Goal: Transaction & Acquisition: Subscribe to service/newsletter

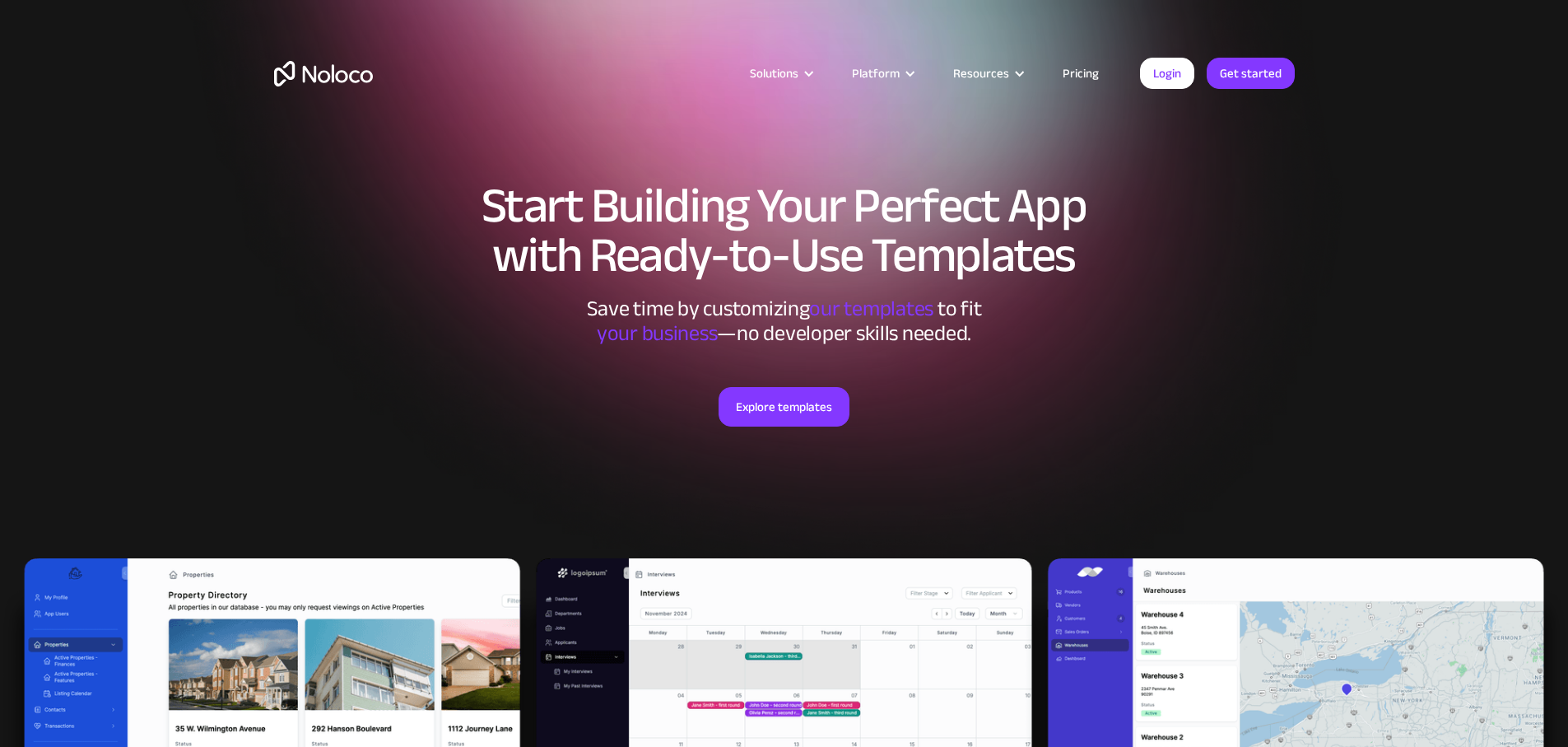
click at [1087, 80] on link "Pricing" at bounding box center [1081, 74] width 77 height 22
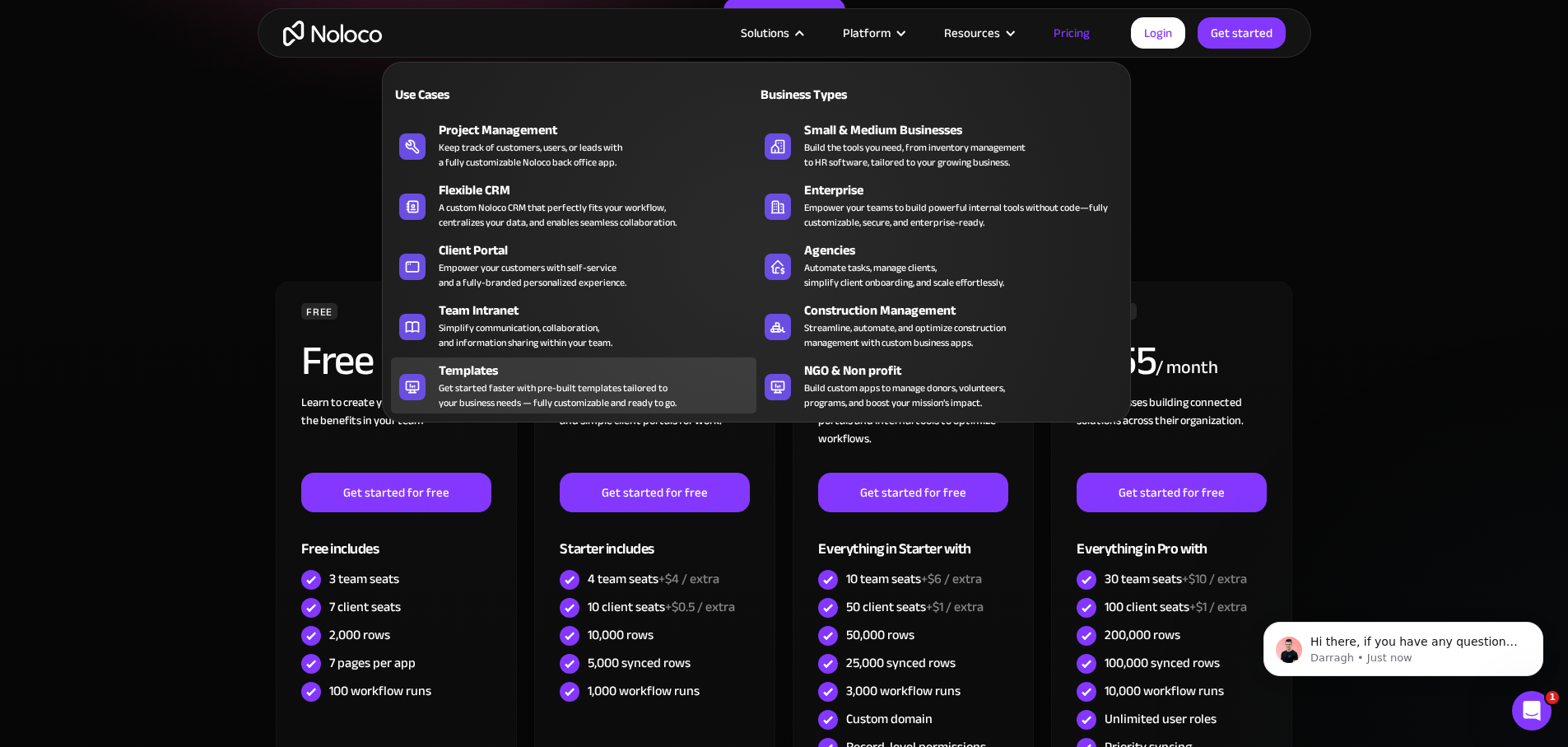
click at [512, 392] on div "Get started faster with pre-built templates tailored to your business needs — f…" at bounding box center [557, 395] width 238 height 30
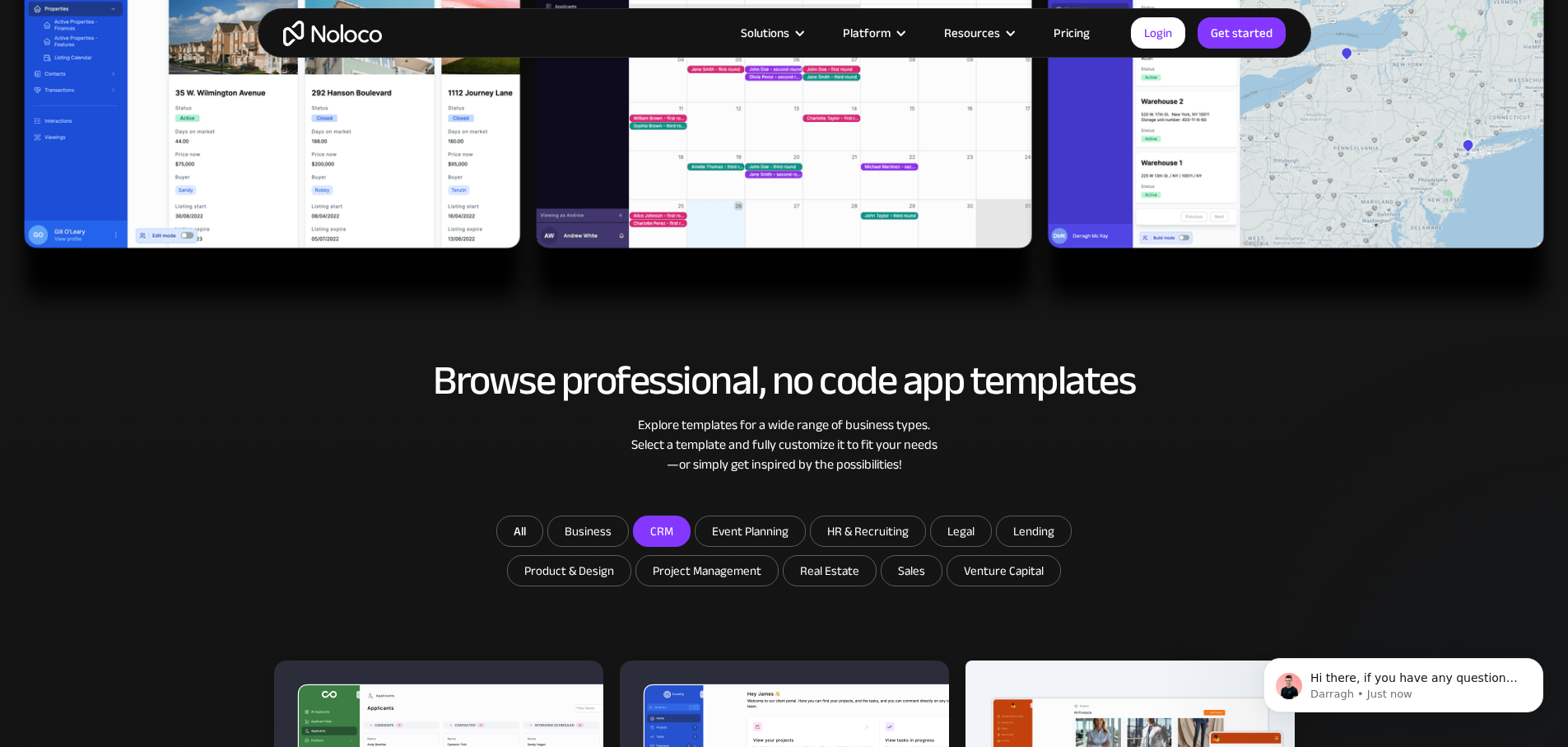
click at [628, 529] on input "CRM" at bounding box center [588, 530] width 80 height 30
checkbox input "true"
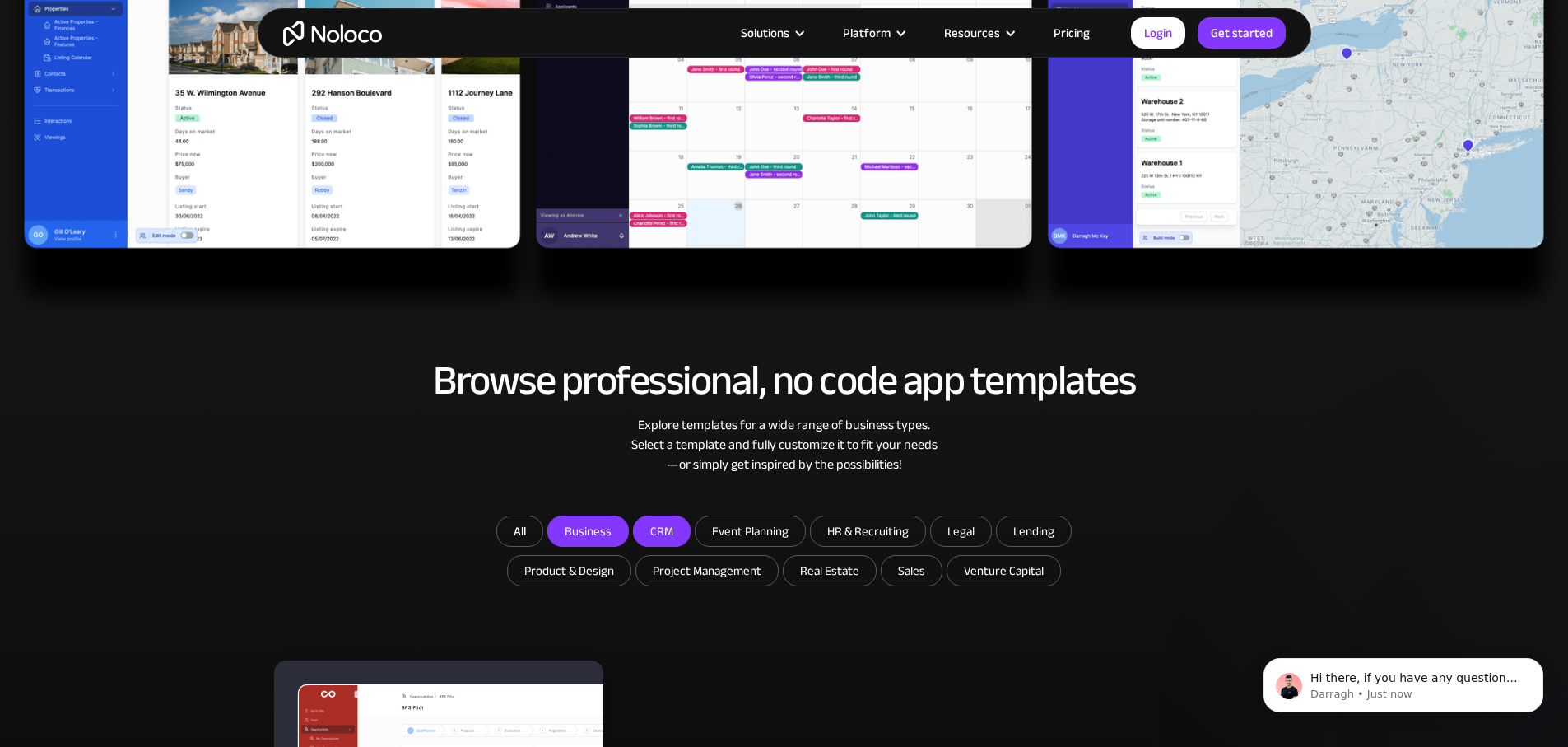
scroll to position [1019, 0]
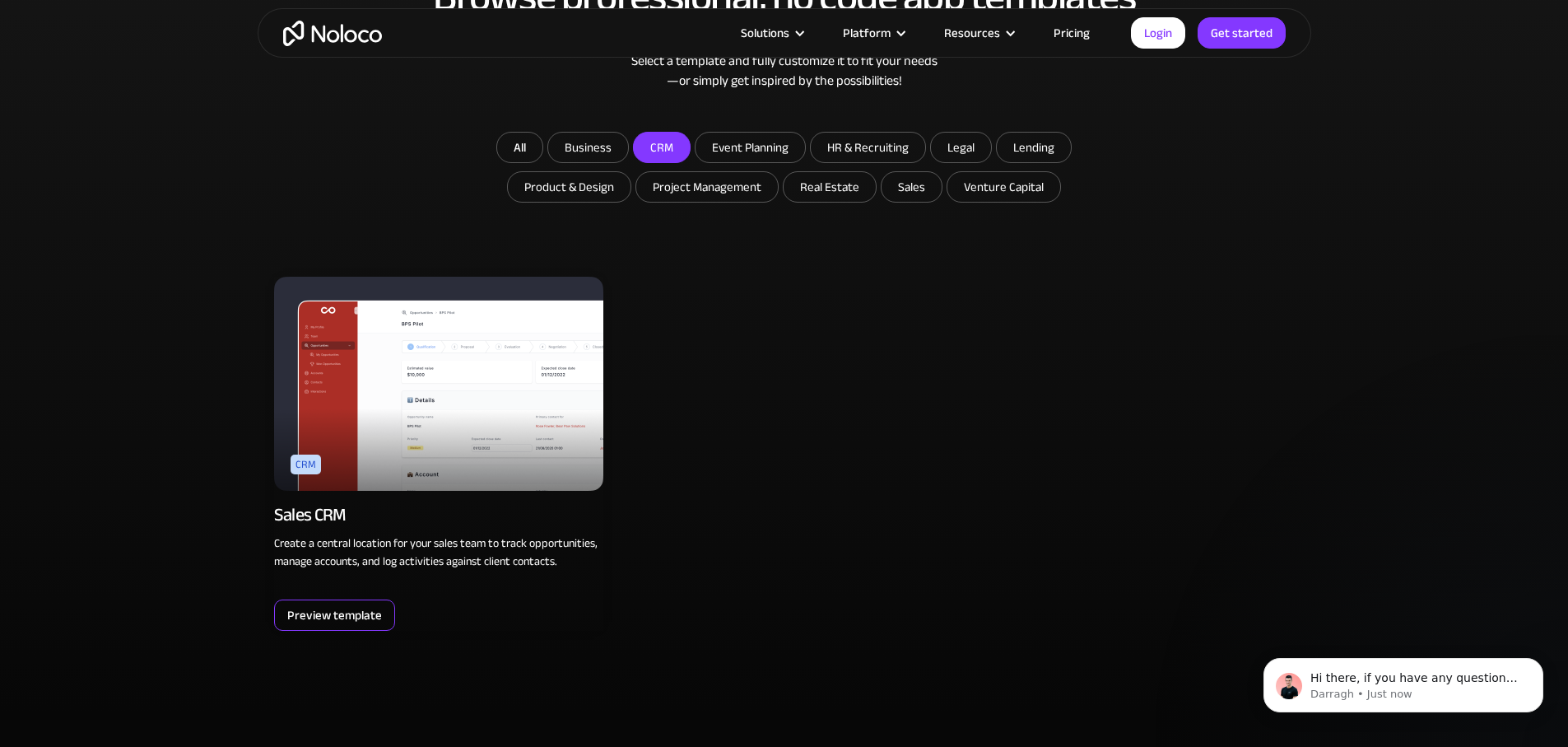
click at [353, 611] on div "Preview template" at bounding box center [334, 615] width 94 height 22
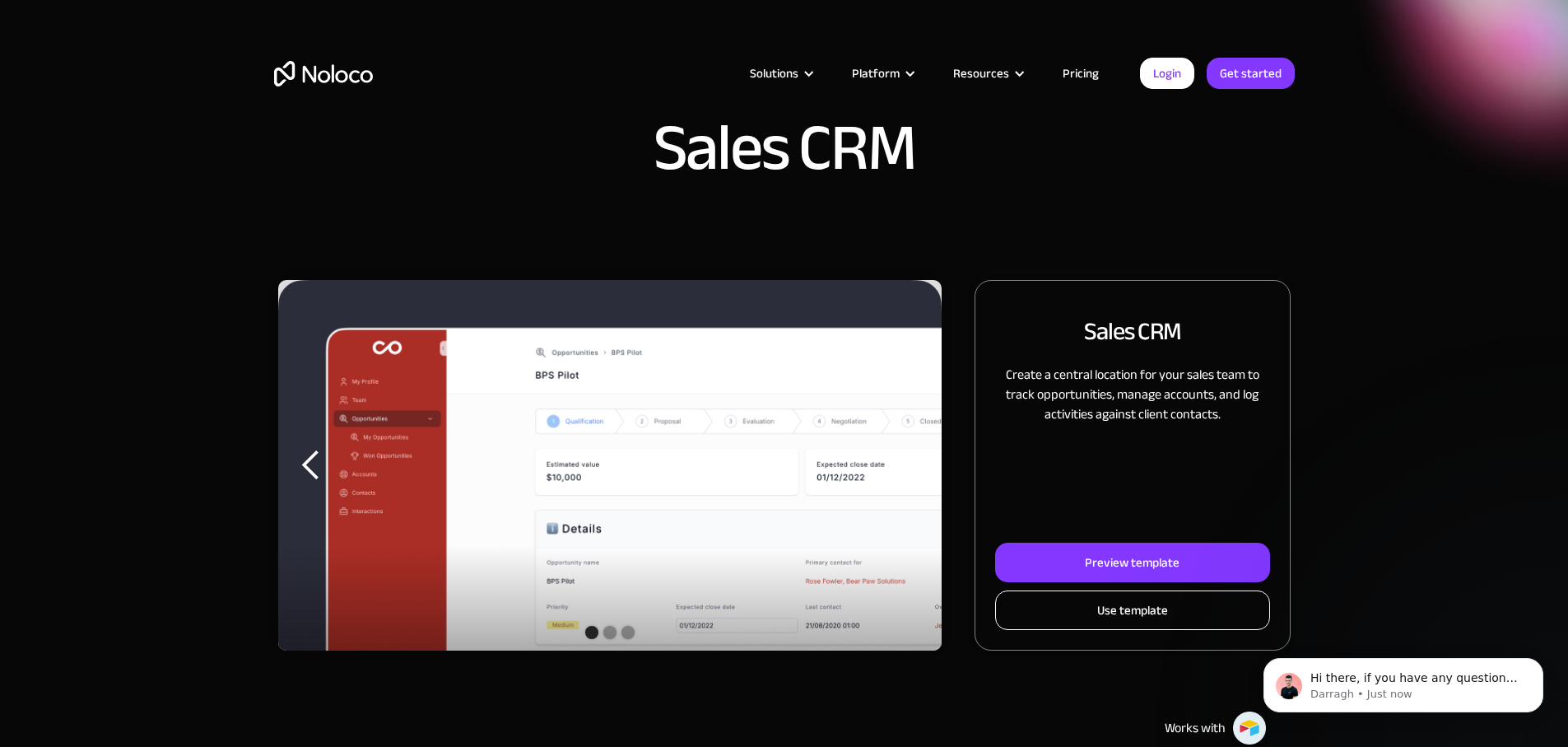
click at [1156, 630] on link "Use template" at bounding box center [1131, 610] width 274 height 40
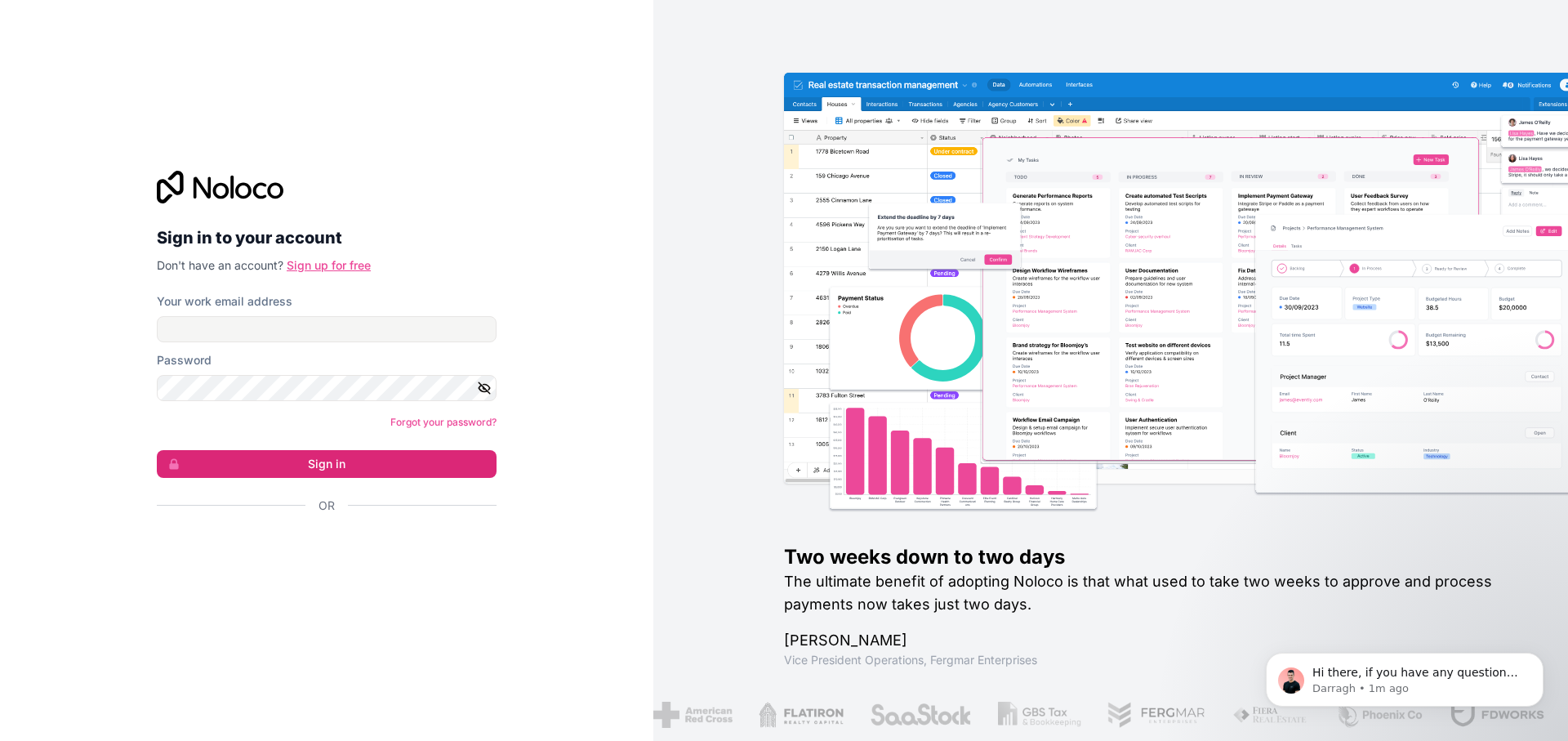
click at [334, 263] on link "Sign up for free" at bounding box center [328, 265] width 84 height 14
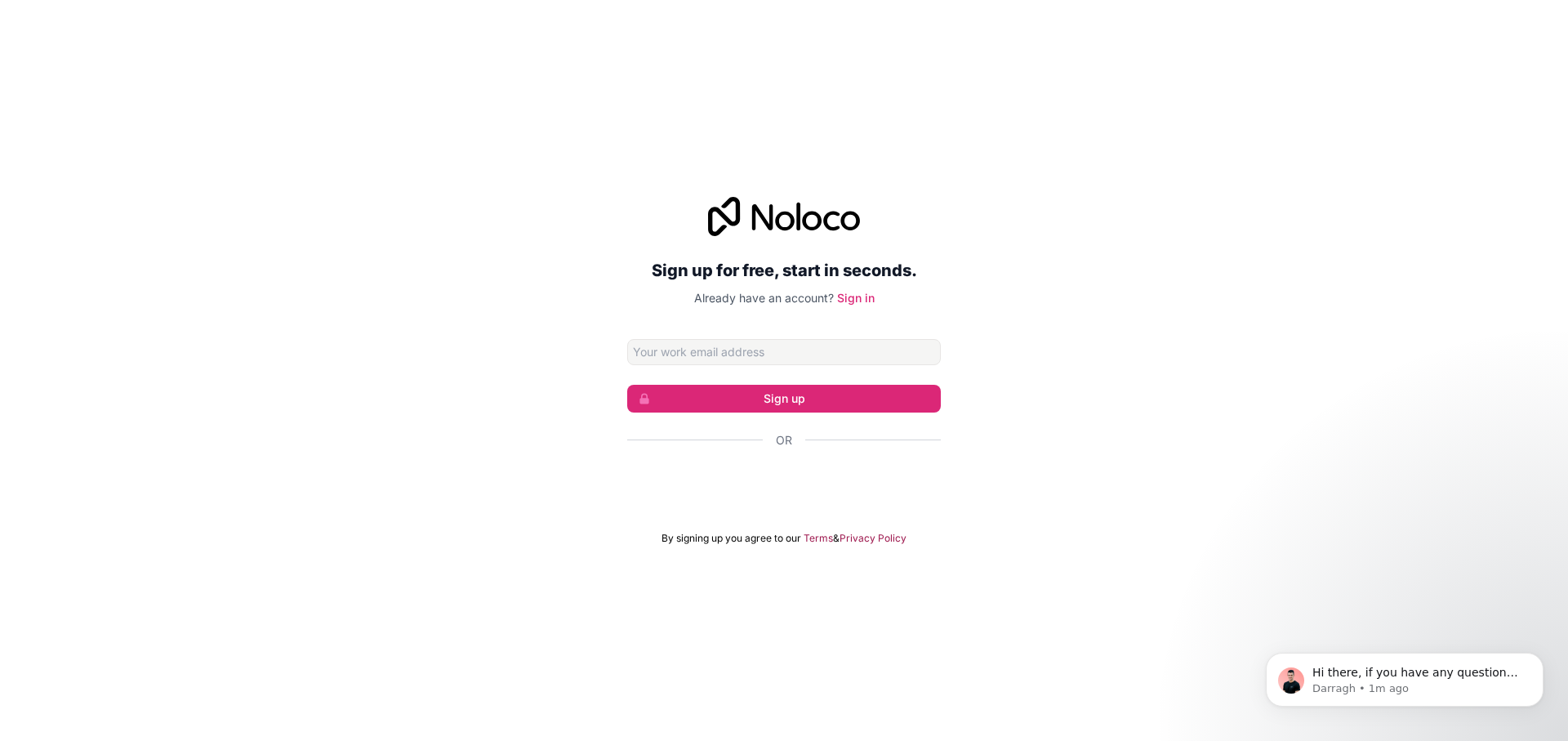
type input "[EMAIL_ADDRESS][DOMAIN_NAME]"
click at [735, 408] on button "Sign up" at bounding box center [784, 398] width 314 height 28
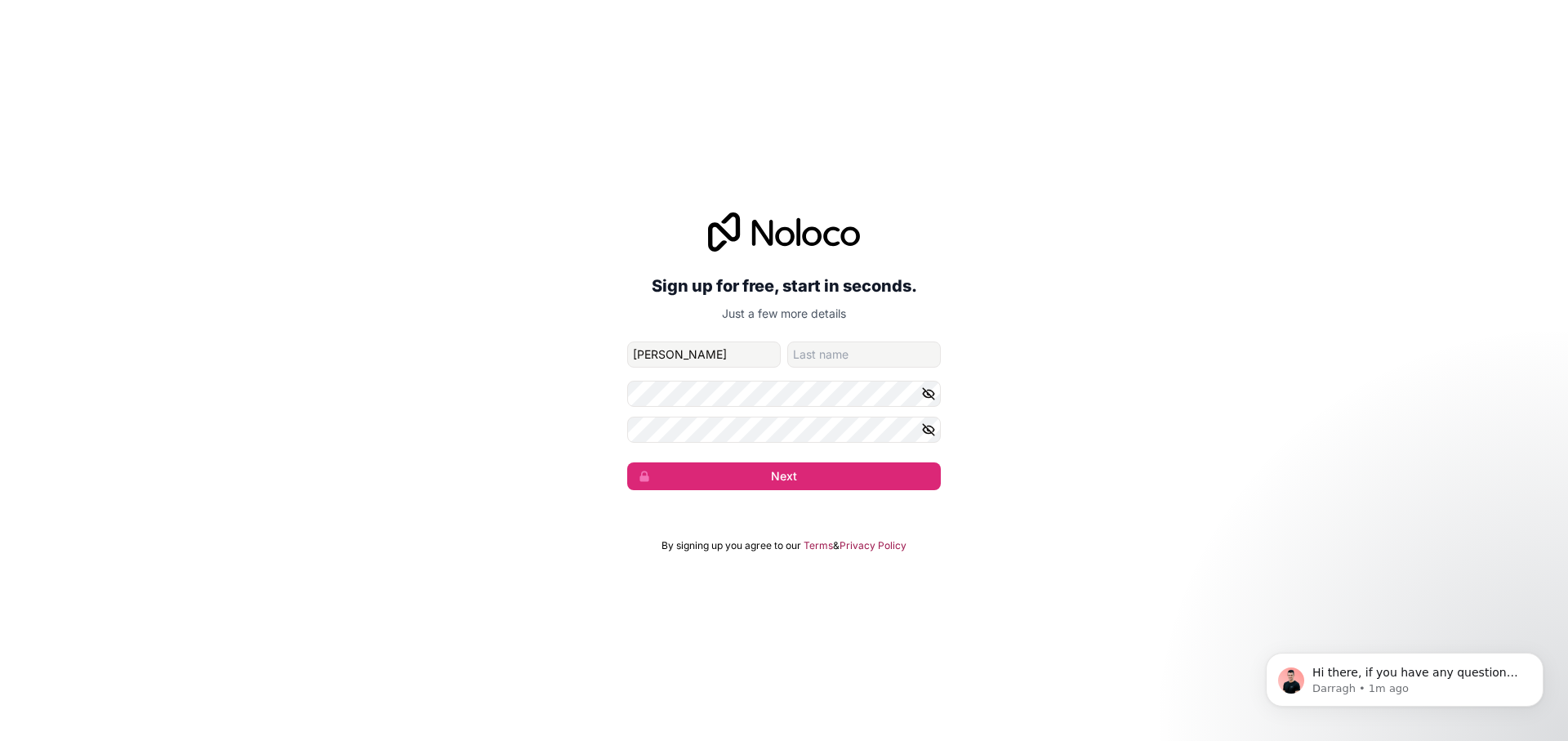
type input "[PERSON_NAME]"
click at [746, 479] on button "Next" at bounding box center [784, 475] width 314 height 28
